Goal: Transaction & Acquisition: Book appointment/travel/reservation

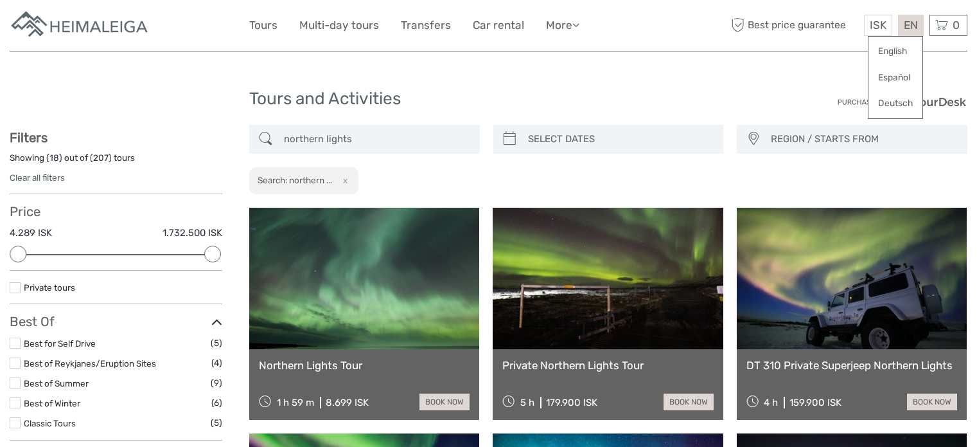
select select
click at [350, 173] on button "x" at bounding box center [342, 179] width 17 height 13
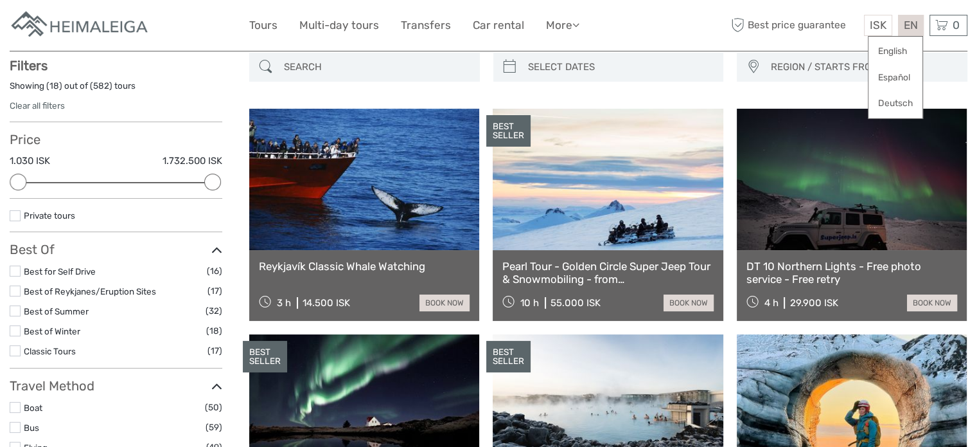
scroll to position [73, 0]
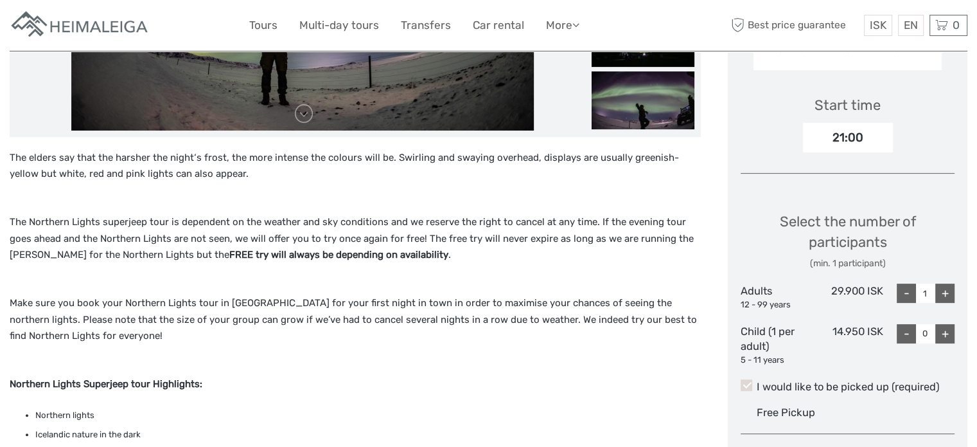
scroll to position [401, 0]
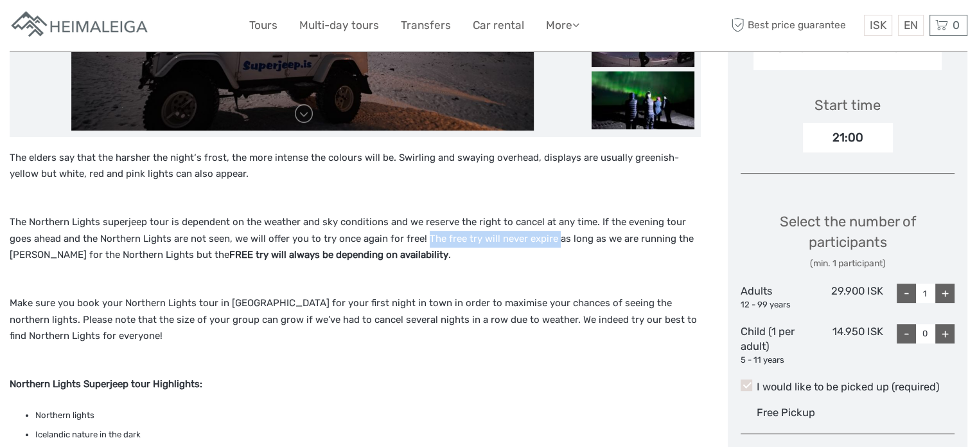
drag, startPoint x: 401, startPoint y: 236, endPoint x: 525, endPoint y: 235, distance: 124.0
click at [525, 235] on p "The Northern Lights superjeep tour is dependent on the weather and sky conditio…" at bounding box center [355, 247] width 691 height 66
copy p "The free try will never expire"
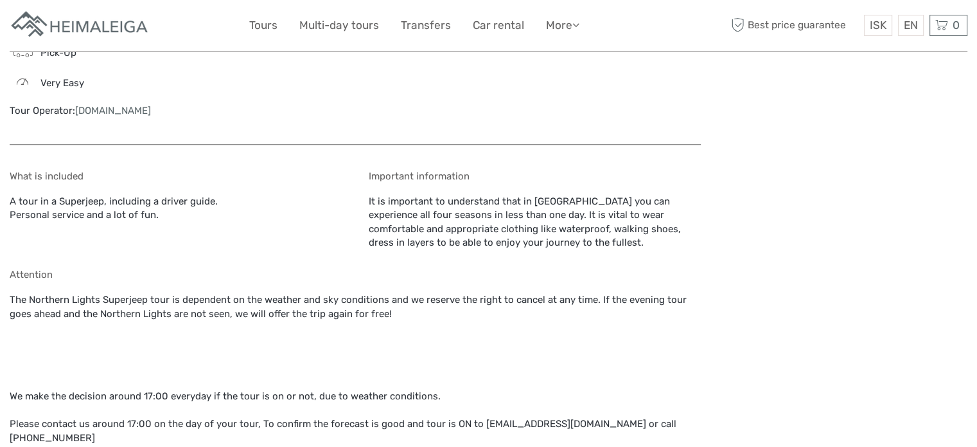
scroll to position [1151, 0]
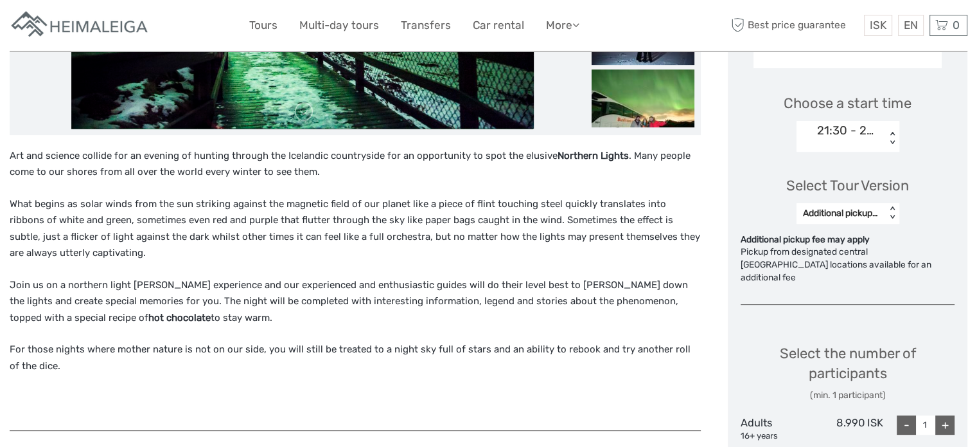
scroll to position [402, 0]
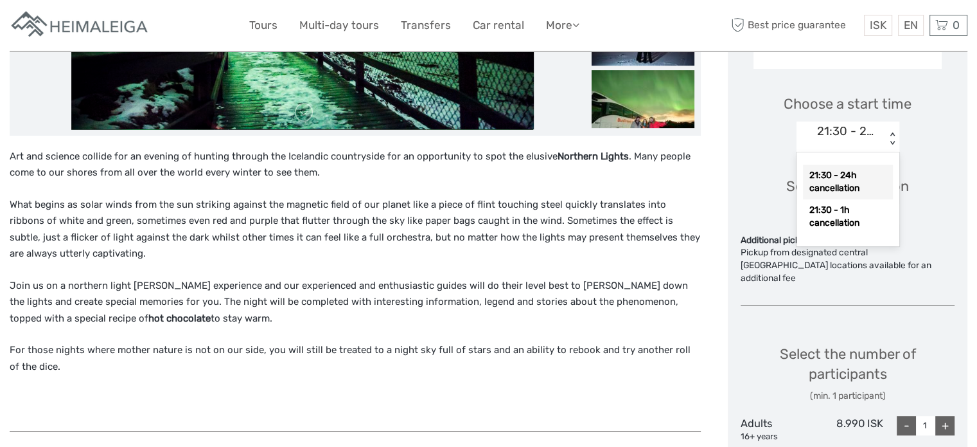
click at [858, 136] on div "21:30 - 24h cancellation" at bounding box center [848, 131] width 62 height 17
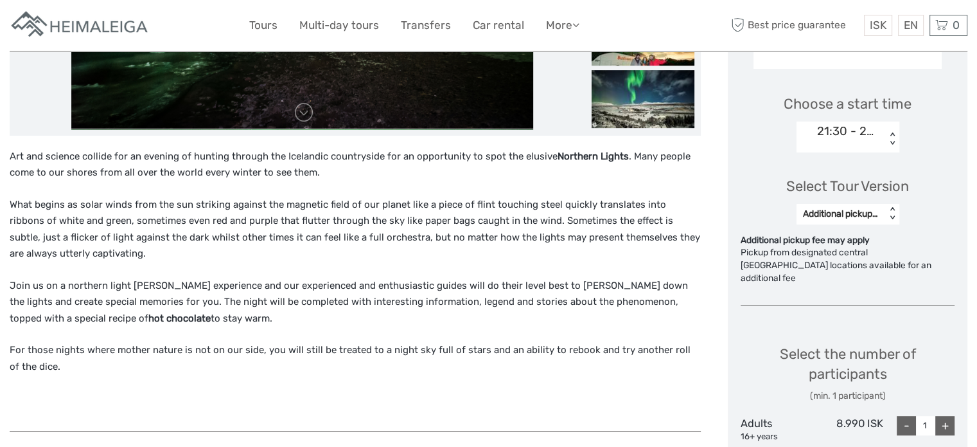
click at [860, 141] on div "21:30 - 24h cancellation" at bounding box center [841, 139] width 89 height 37
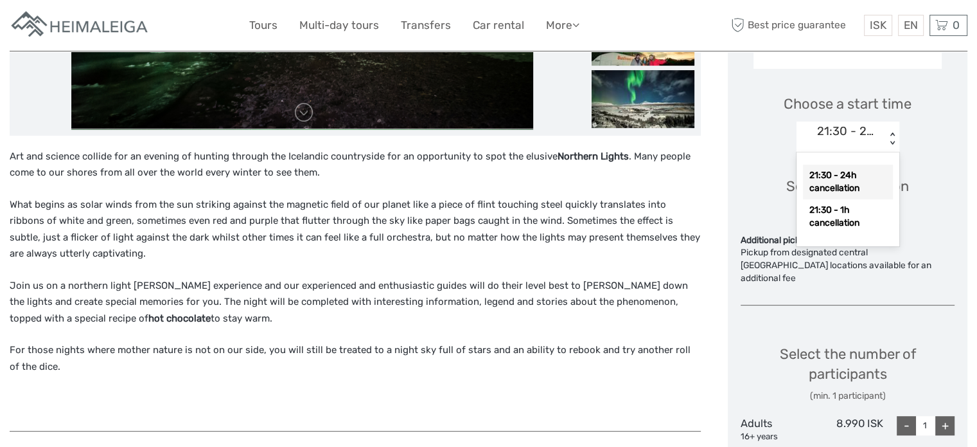
click at [860, 141] on div "21:30 - 24h cancellation" at bounding box center [841, 139] width 89 height 37
click at [853, 231] on div "21:30 - 1h cancellation" at bounding box center [848, 216] width 90 height 35
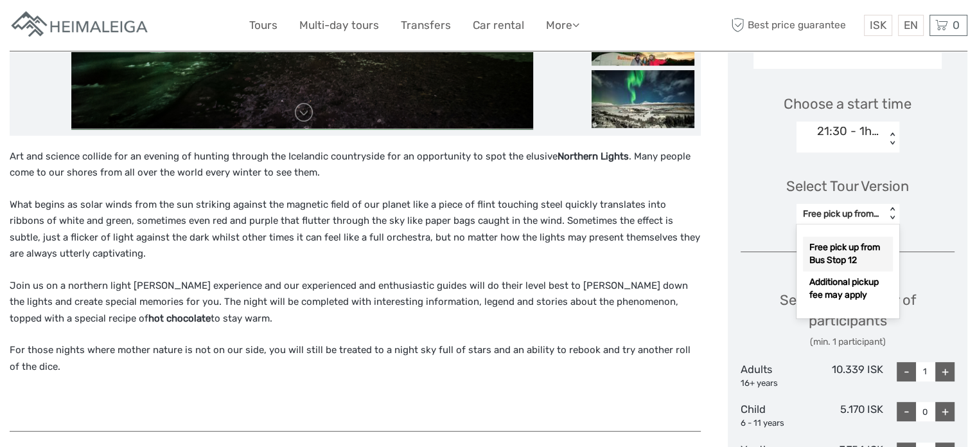
click at [862, 211] on div "Free pick up from Bus Stop 12" at bounding box center [841, 214] width 76 height 13
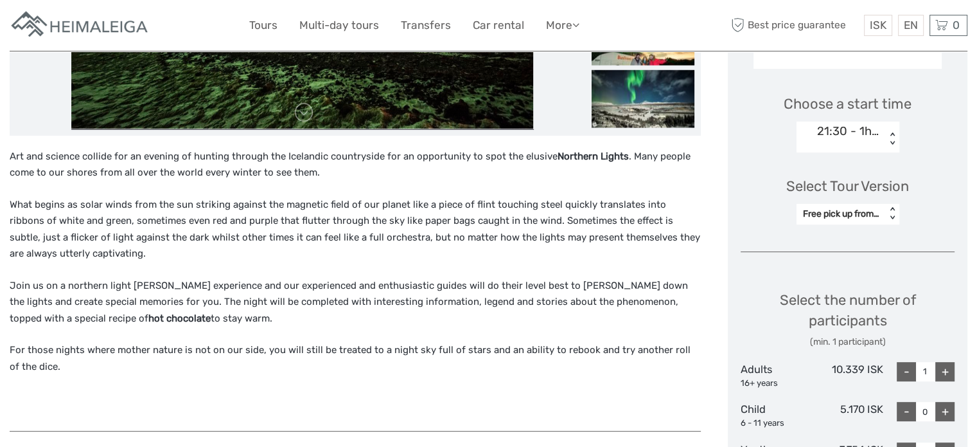
click at [862, 211] on div "Free pick up from Bus Stop 12" at bounding box center [841, 214] width 76 height 13
click at [869, 133] on div "21:30 - 1h cancellation" at bounding box center [848, 131] width 62 height 17
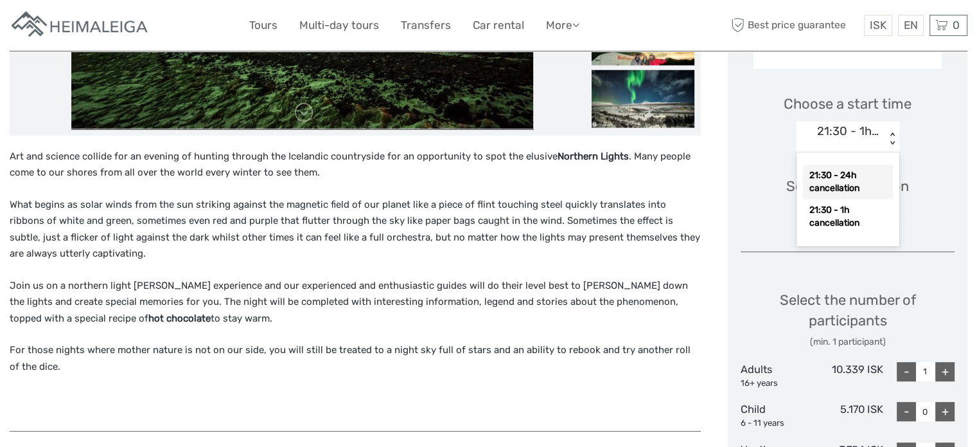
click at [853, 193] on div "21:30 - 24h cancellation" at bounding box center [848, 181] width 90 height 35
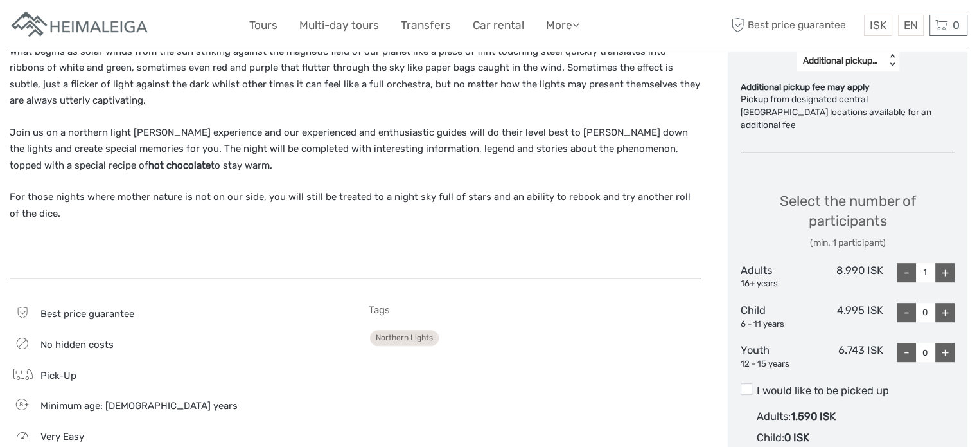
scroll to position [555, 0]
click at [943, 264] on div "+" at bounding box center [944, 272] width 19 height 19
type input "2"
drag, startPoint x: 837, startPoint y: 256, endPoint x: 884, endPoint y: 257, distance: 46.9
click at [884, 263] on div "Adults 16+ years 8.990 ISK - 2 +" at bounding box center [848, 276] width 214 height 27
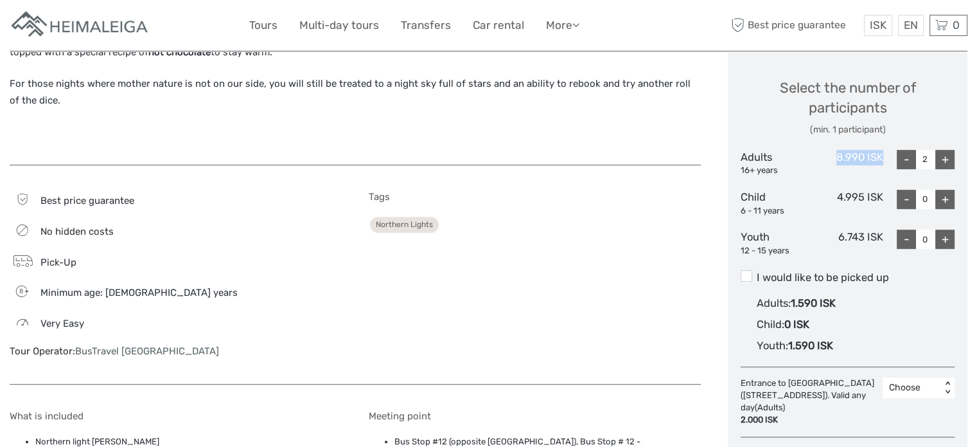
scroll to position [673, 0]
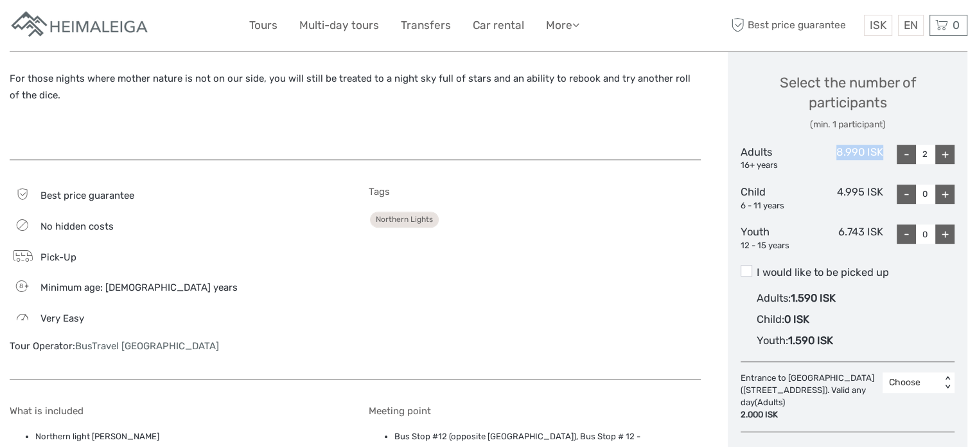
copy div "8.990 ISK"
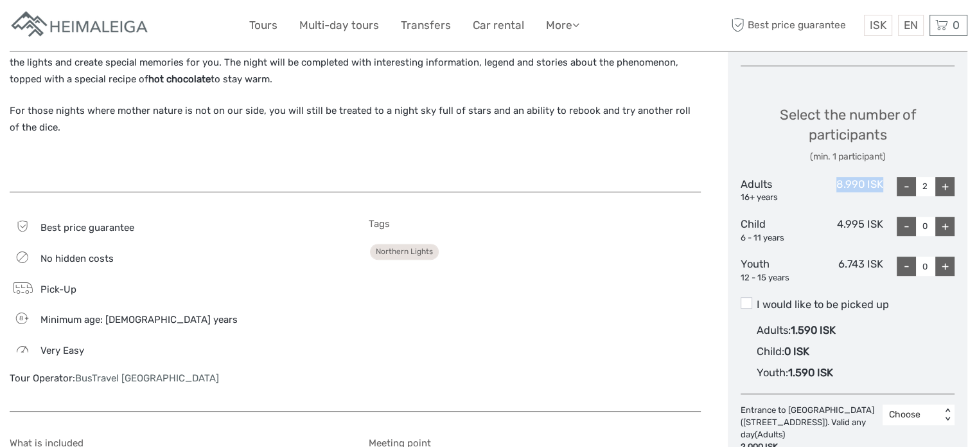
scroll to position [640, 0]
click at [297, 282] on div "Pick-Up" at bounding box center [176, 290] width 332 height 18
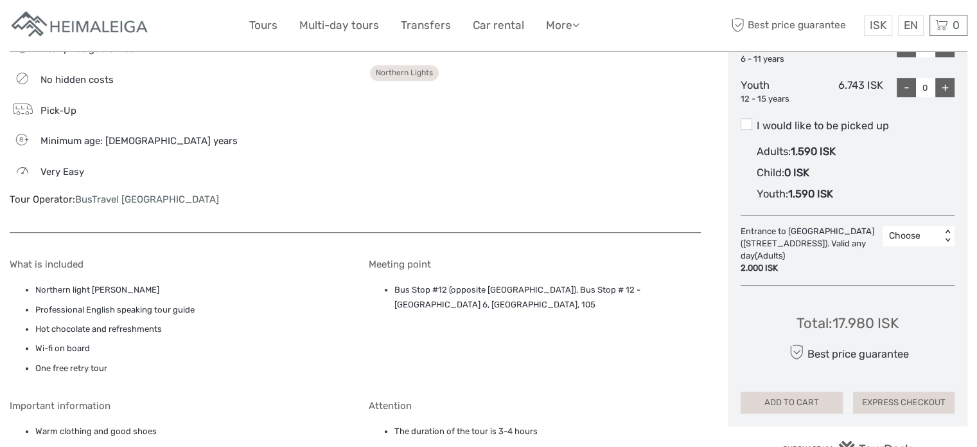
scroll to position [822, 0]
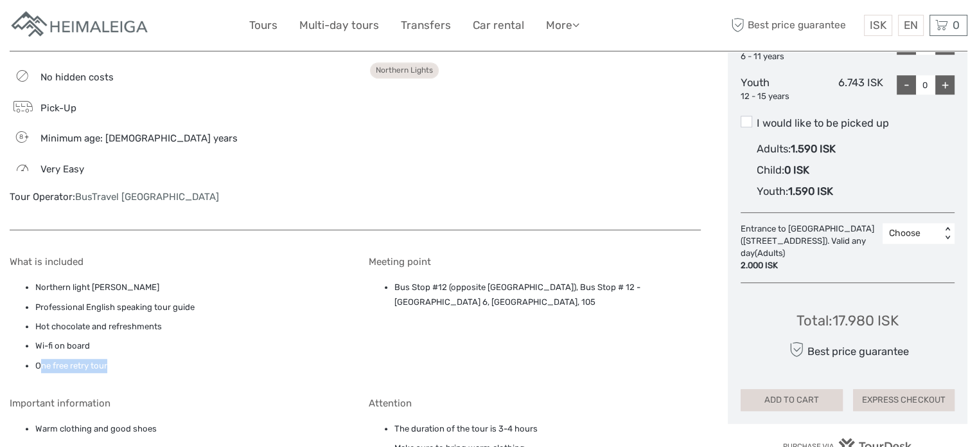
drag, startPoint x: 39, startPoint y: 364, endPoint x: 121, endPoint y: 353, distance: 83.5
click at [121, 353] on ul "Northern light [PERSON_NAME] Professional English speaking tour guide Hot choco…" at bounding box center [176, 326] width 332 height 93
click at [120, 364] on li "One free retry tour" at bounding box center [188, 366] width 306 height 14
drag, startPoint x: 120, startPoint y: 364, endPoint x: 24, endPoint y: 360, distance: 96.5
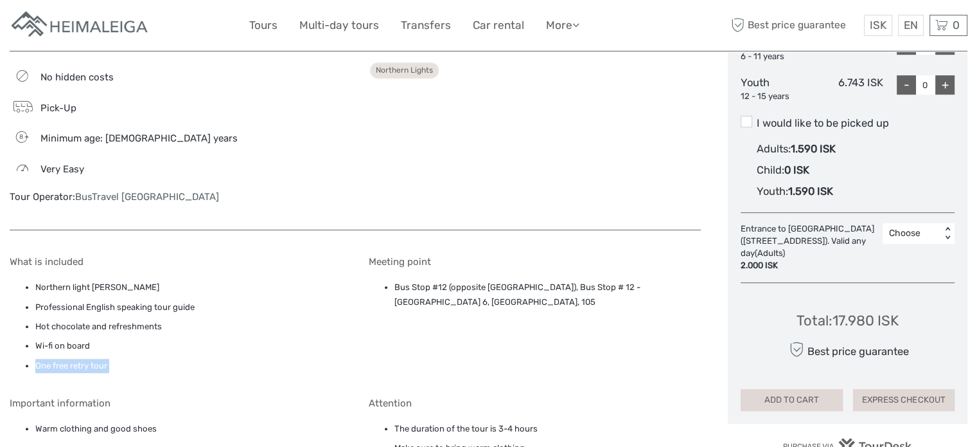
click at [24, 360] on ul "Northern light [PERSON_NAME] Professional English speaking tour guide Hot choco…" at bounding box center [176, 326] width 332 height 93
copy div "One free retry tour"
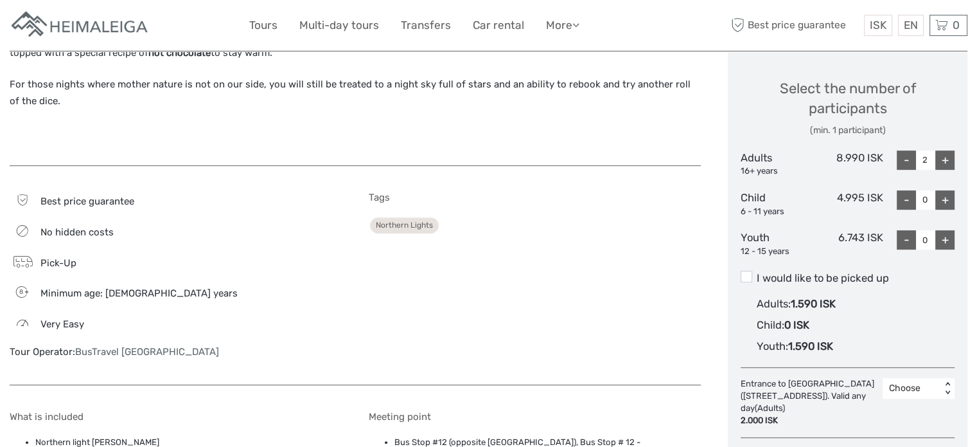
scroll to position [668, 0]
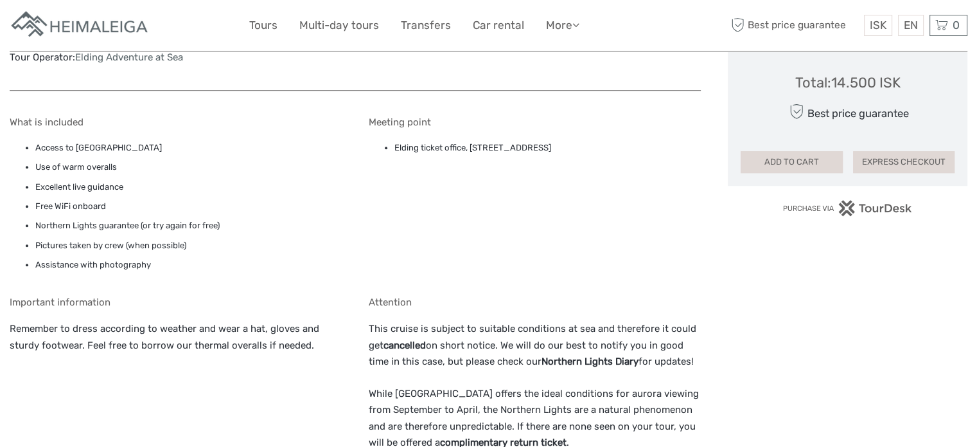
scroll to position [916, 0]
drag, startPoint x: 37, startPoint y: 221, endPoint x: 227, endPoint y: 227, distance: 190.3
click at [227, 227] on li "Northern Lights guarantee (or try again for free)" at bounding box center [188, 224] width 306 height 14
copy li "Northern Lights guarantee (or try again for free)"
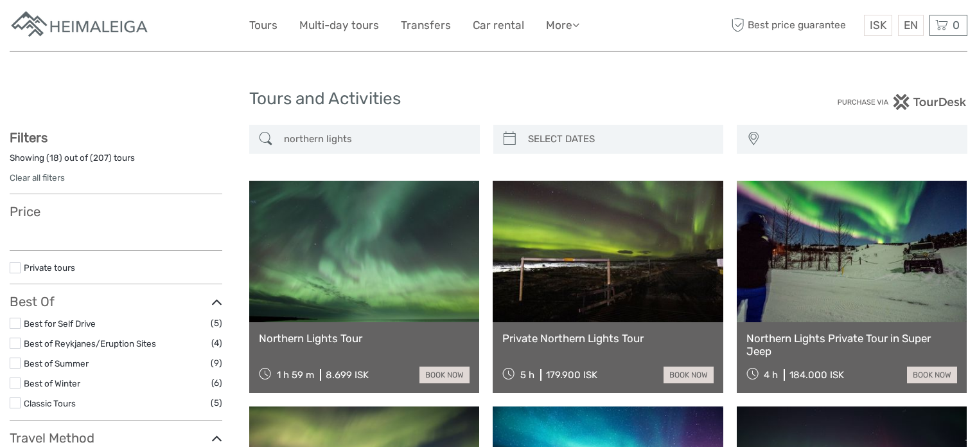
select select
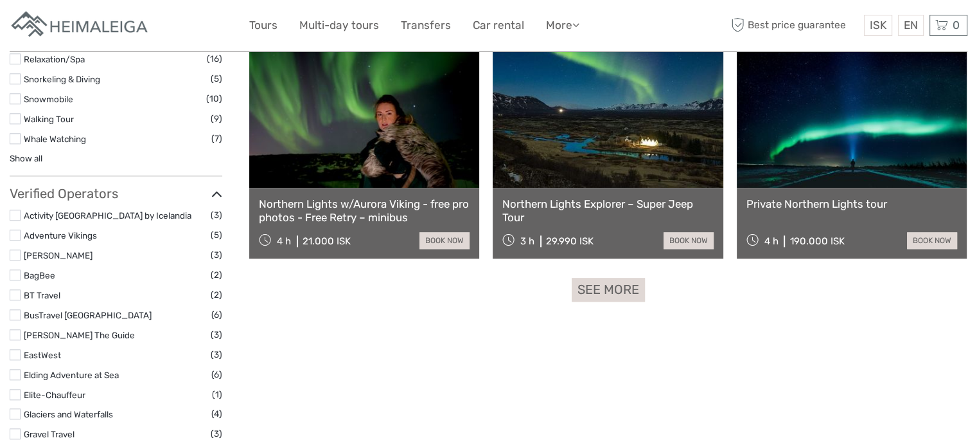
scroll to position [1063, 0]
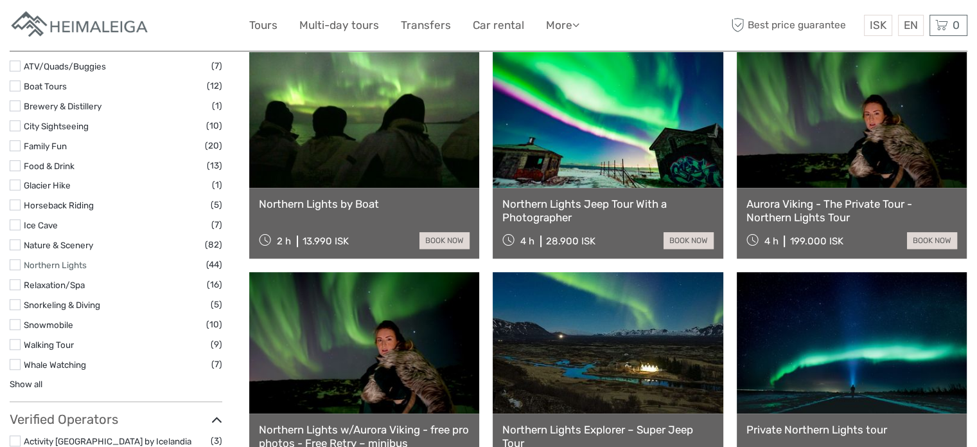
click at [44, 265] on link "Northern Lights" at bounding box center [55, 265] width 63 height 10
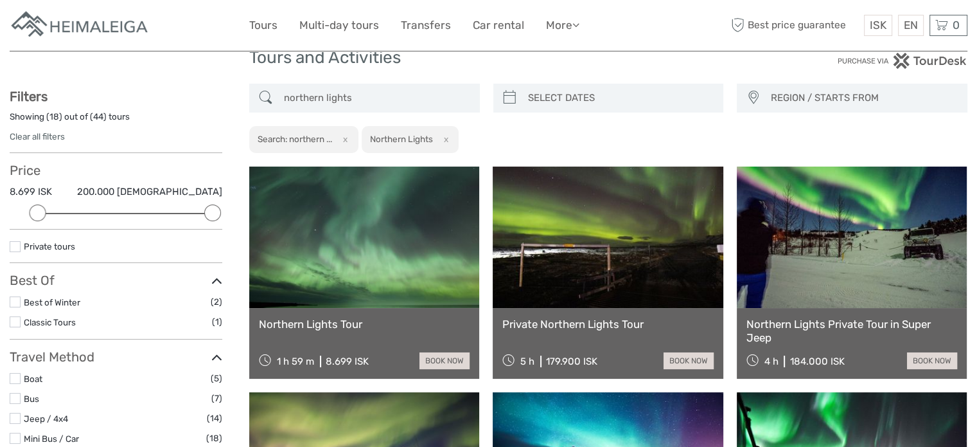
scroll to position [40, 0]
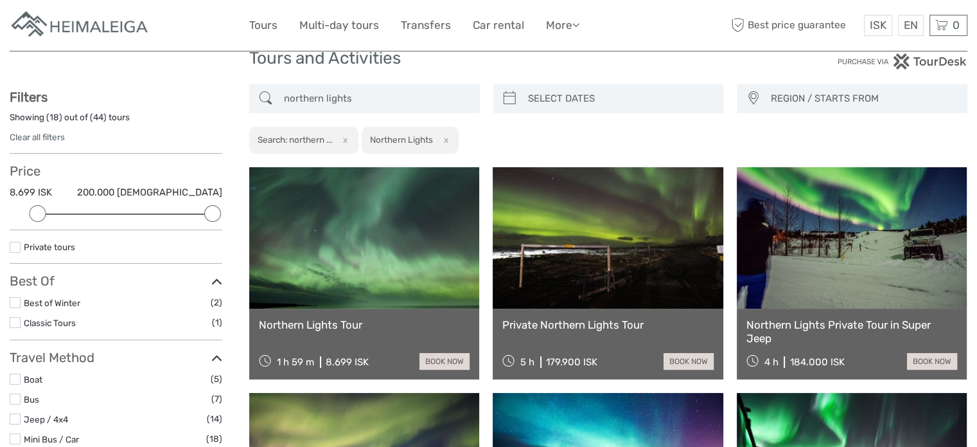
click at [503, 105] on icon at bounding box center [509, 98] width 13 height 21
type input "[DATE]"
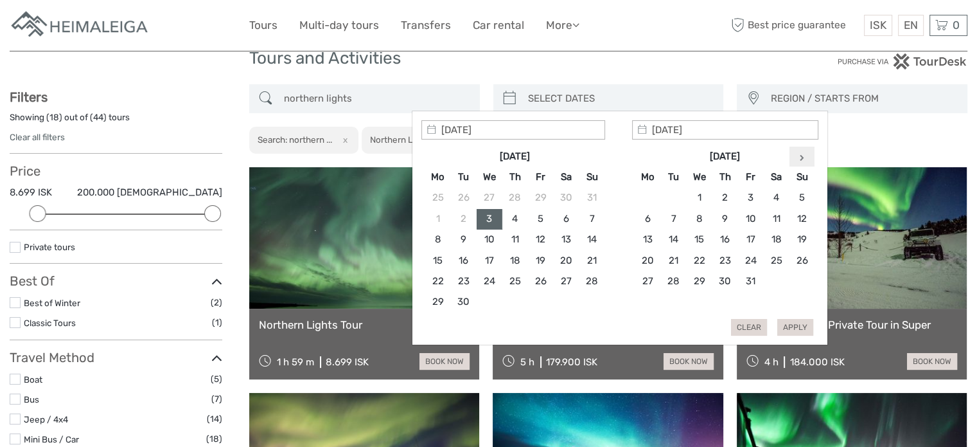
click at [804, 152] on th at bounding box center [802, 156] width 26 height 21
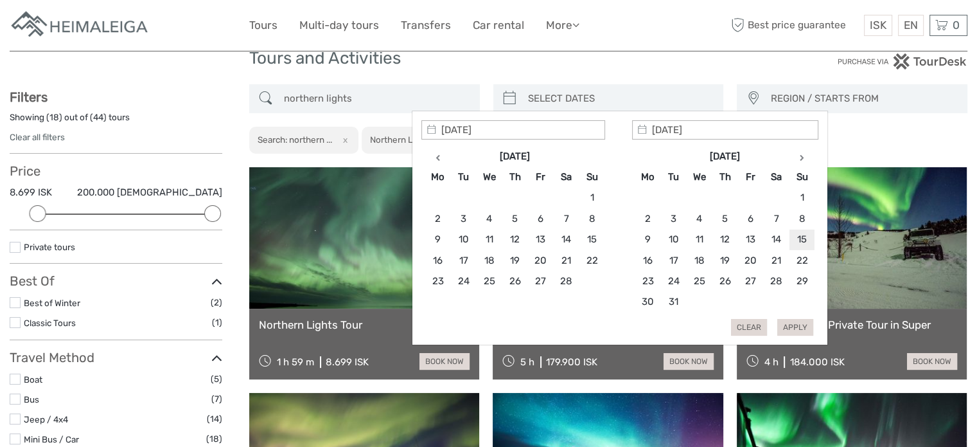
type input "15/03/2026"
type input "14/03/2026"
type input "16/03/2026"
type input "14/03/2026"
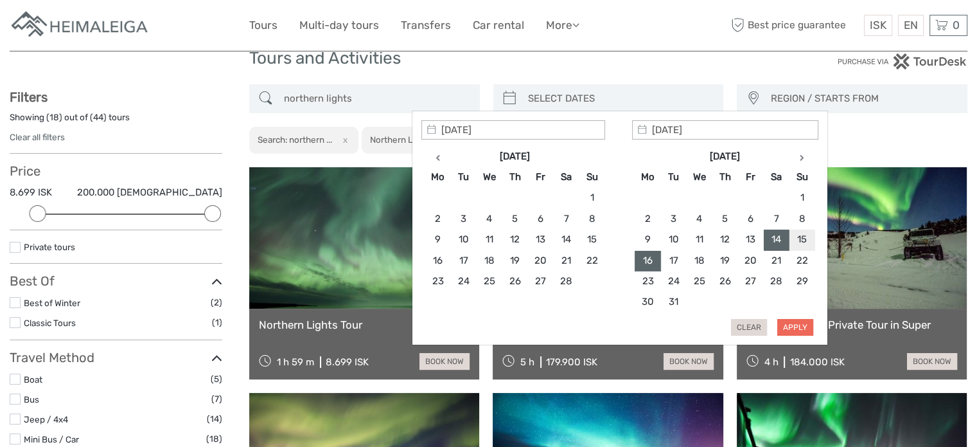
click at [789, 328] on button "Apply" at bounding box center [795, 327] width 36 height 17
type input "14/03/2026 - 16/03/2026"
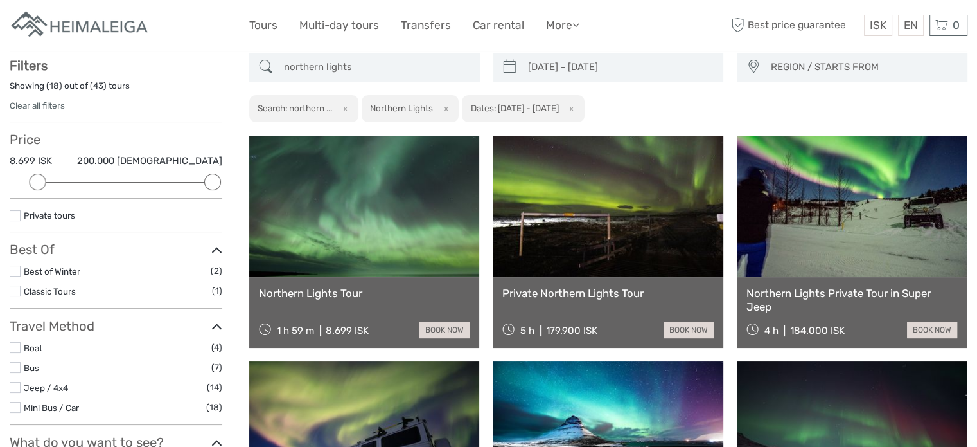
scroll to position [73, 0]
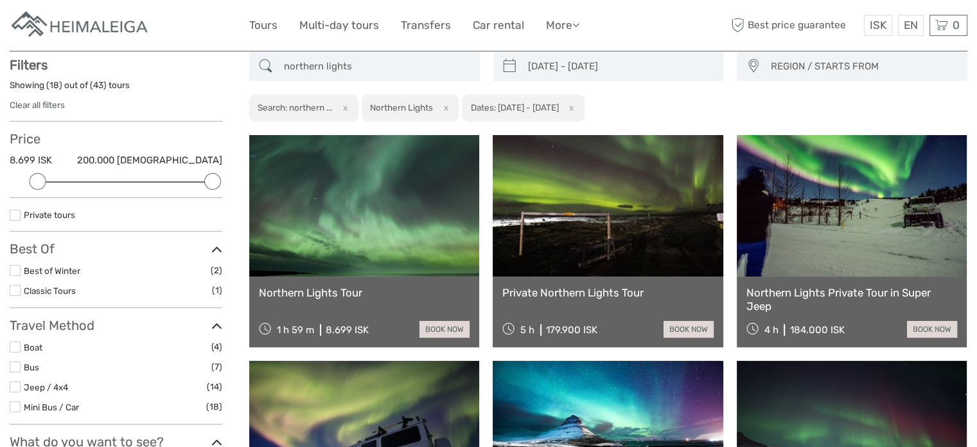
click at [810, 62] on span "REGION / STARTS FROM" at bounding box center [863, 66] width 196 height 21
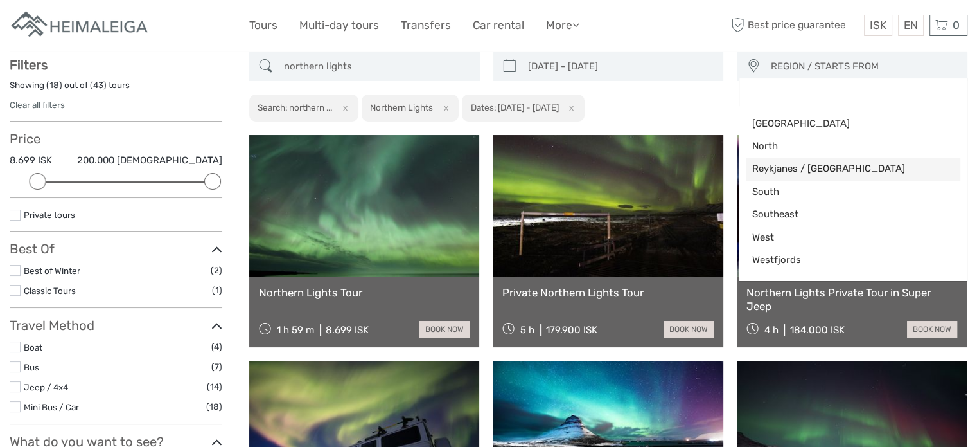
click at [814, 172] on span "Reykjanes / Keflavík" at bounding box center [842, 168] width 180 height 13
select select "Reykjanes / Keflavík"
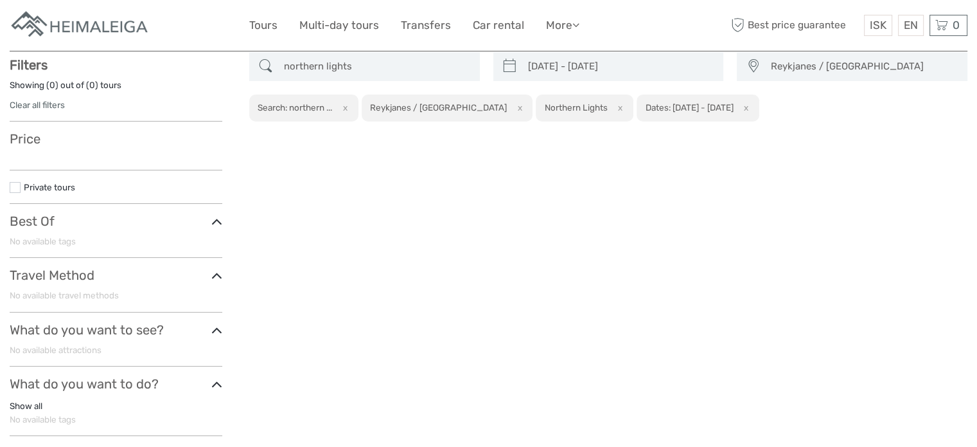
click at [740, 108] on button "x" at bounding box center [744, 107] width 17 height 13
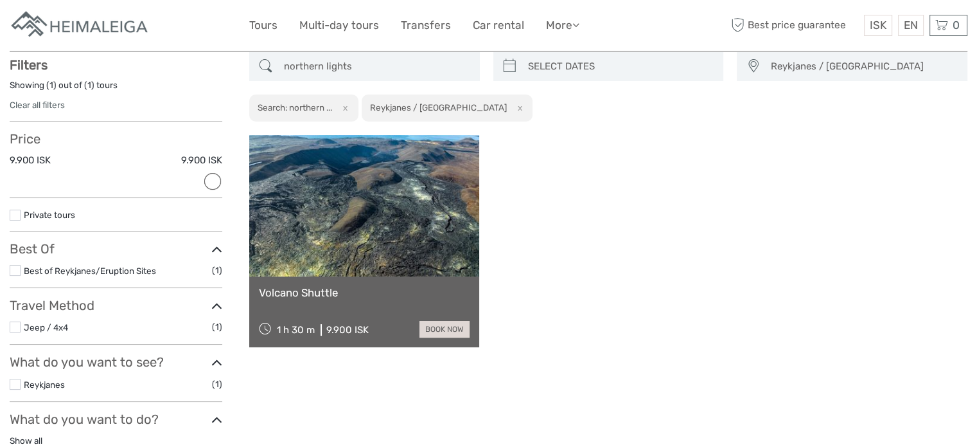
click at [509, 105] on button "x" at bounding box center [517, 107] width 17 height 13
select select
